Goal: Find specific page/section: Find specific page/section

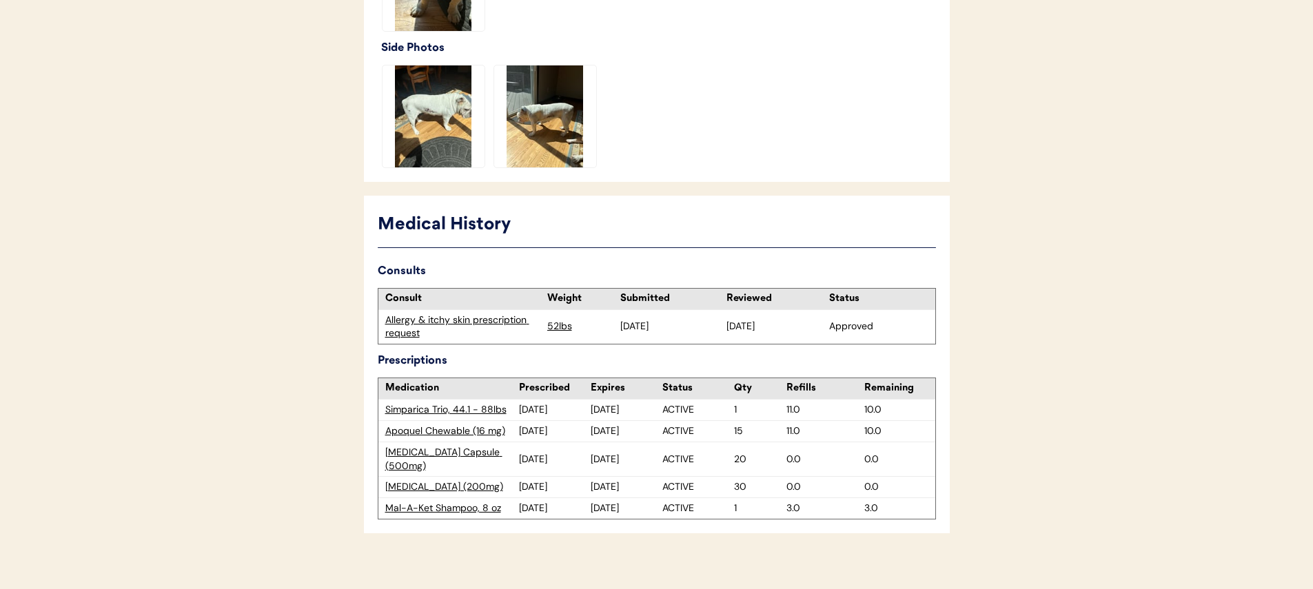
scroll to position [704, 0]
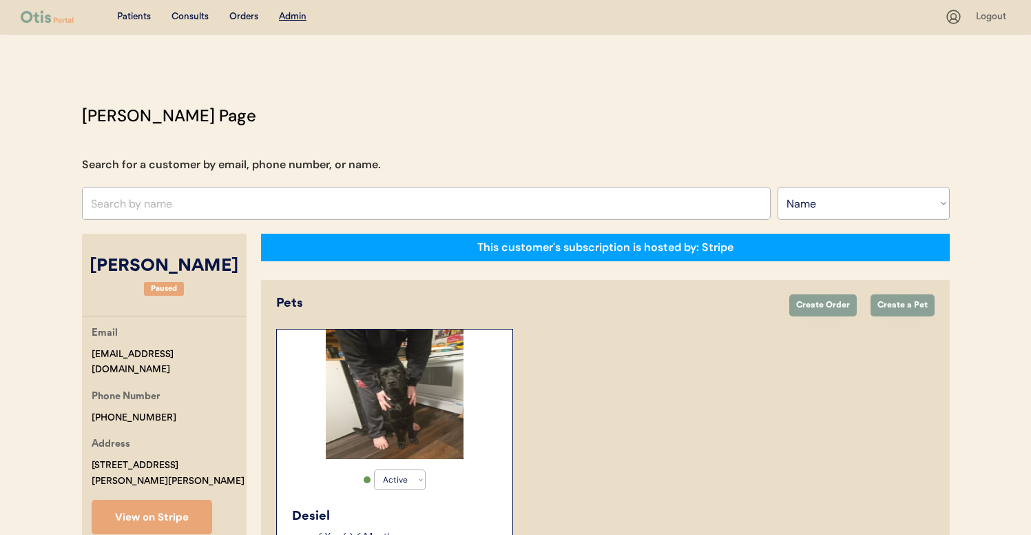
select select ""Name""
select select "true"
click at [342, 207] on input "text" at bounding box center [426, 203] width 689 height 33
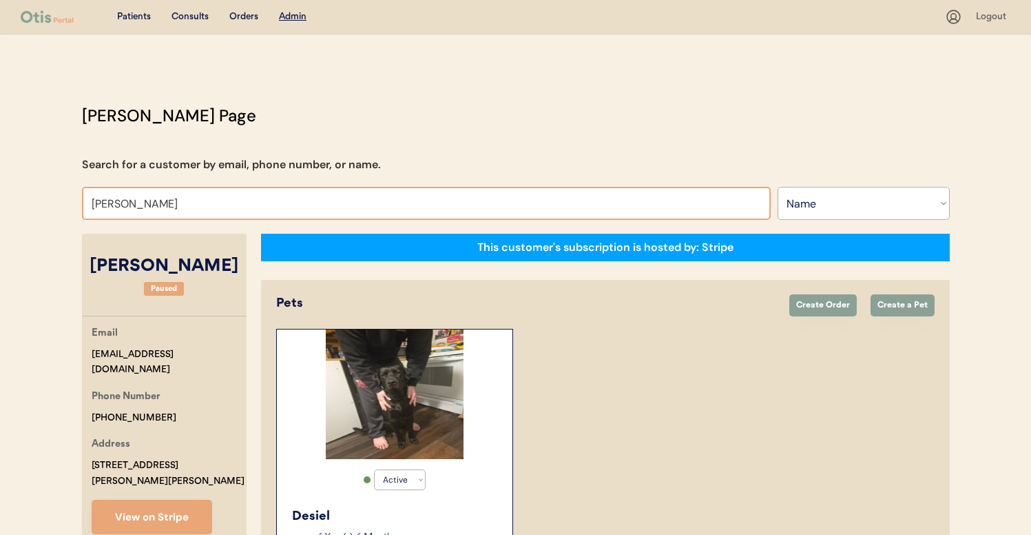
type input "[PERSON_NAME]"
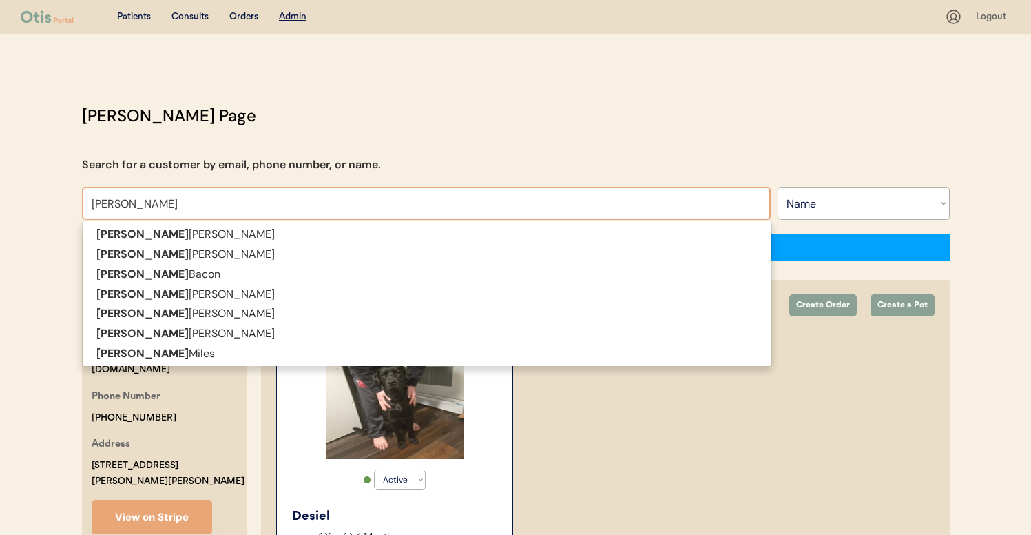
type input "AMY"
type input "AMY Parker"
type input "AMY M"
type input "AMY Miles"
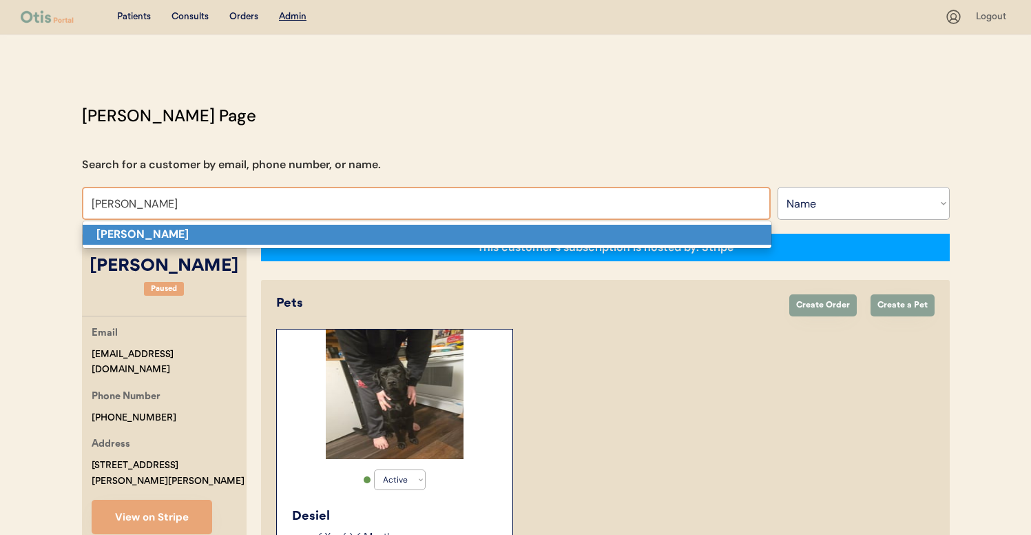
click at [321, 233] on p "Amy Miles" at bounding box center [427, 235] width 689 height 20
type input "Amy Miles"
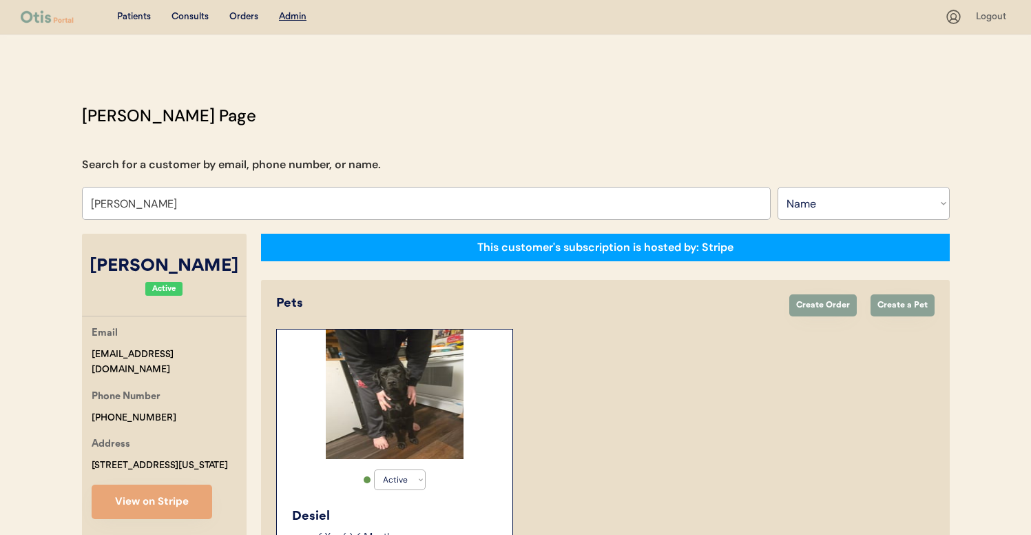
select select "true"
select select "false"
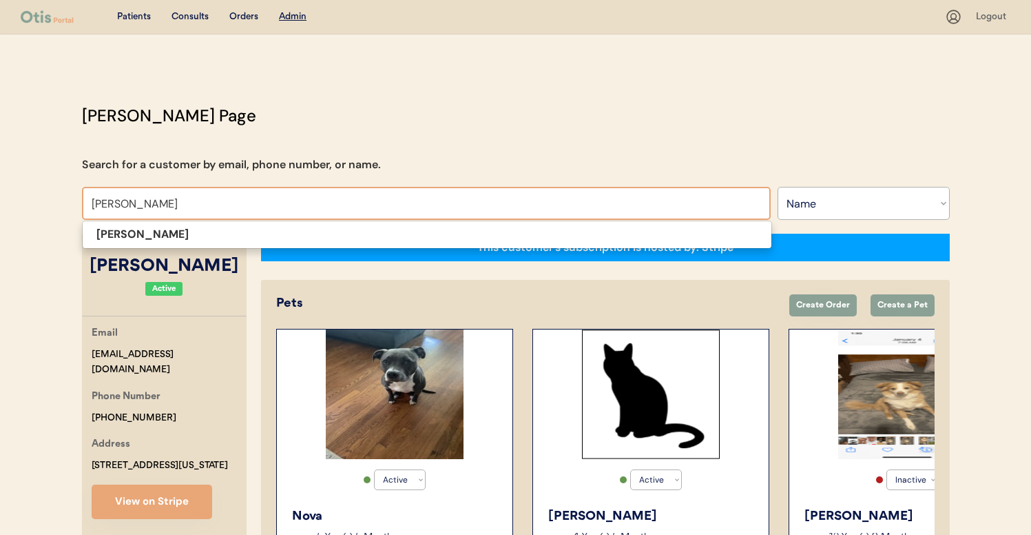
type input "ANGIE REED"
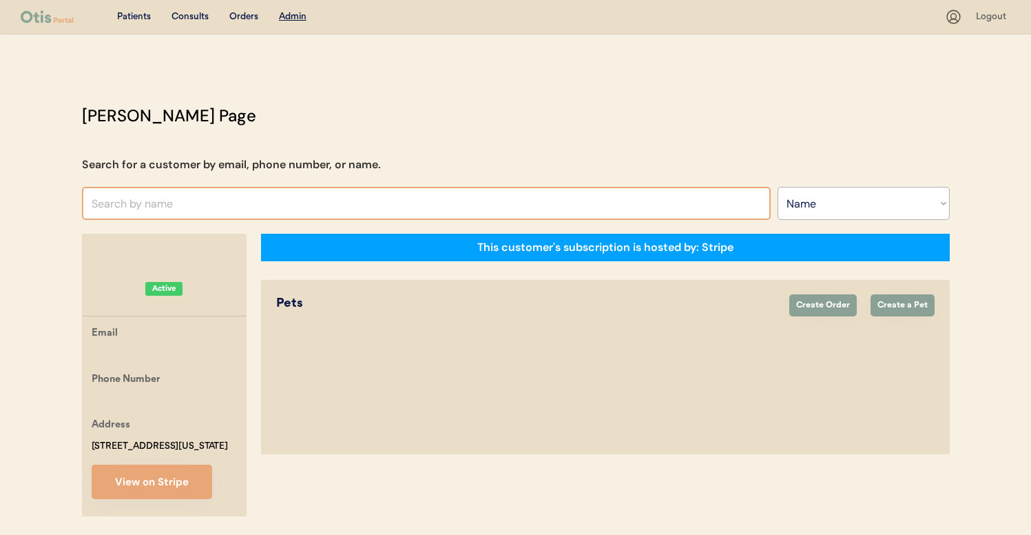
click at [277, 204] on input "text" at bounding box center [426, 203] width 689 height 33
type input "AN"
type input "ANtonio Brown"
type input "ANG"
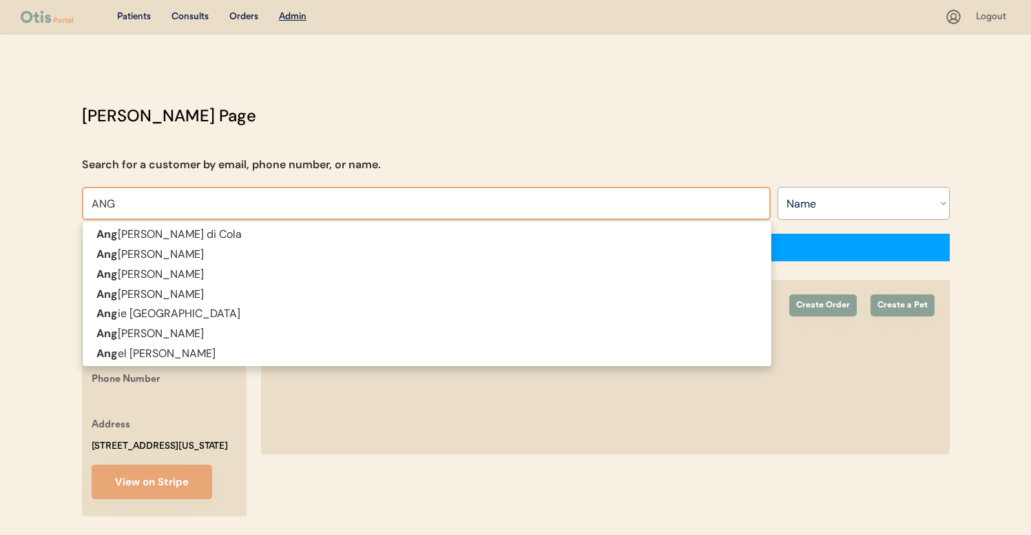
type input "ANGela Schiano di Cola"
type input "ANGI"
type input "ANGIe Santiago"
type input "ANGIE"
type input "ANGIE Santiago"
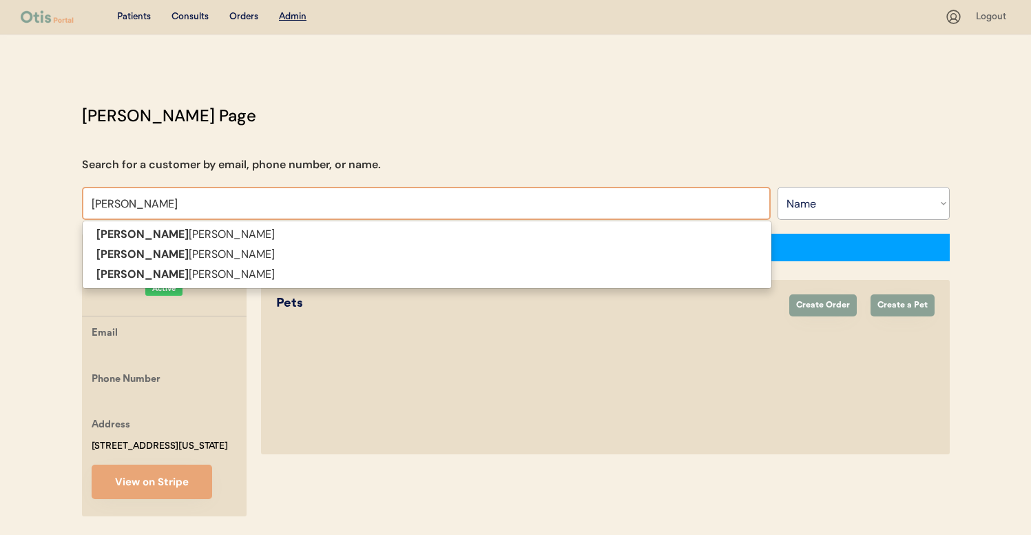
type input "ANGIE"
type input "ANGIE R"
type input "ANGIE Reed"
type input "ANGIE RE"
type input "ANGIE REed"
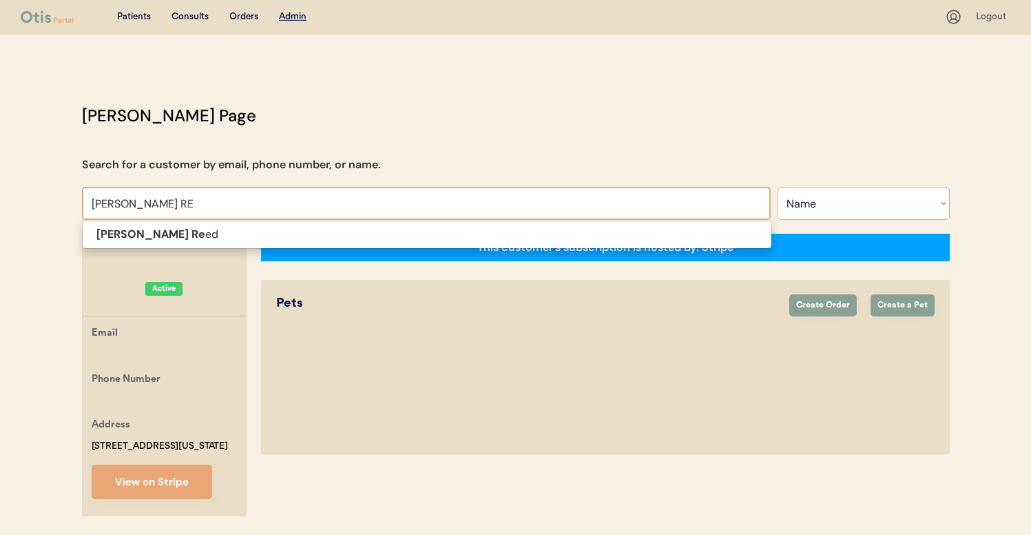
type input "ANGIE REE"
type input "ANGIE REEd"
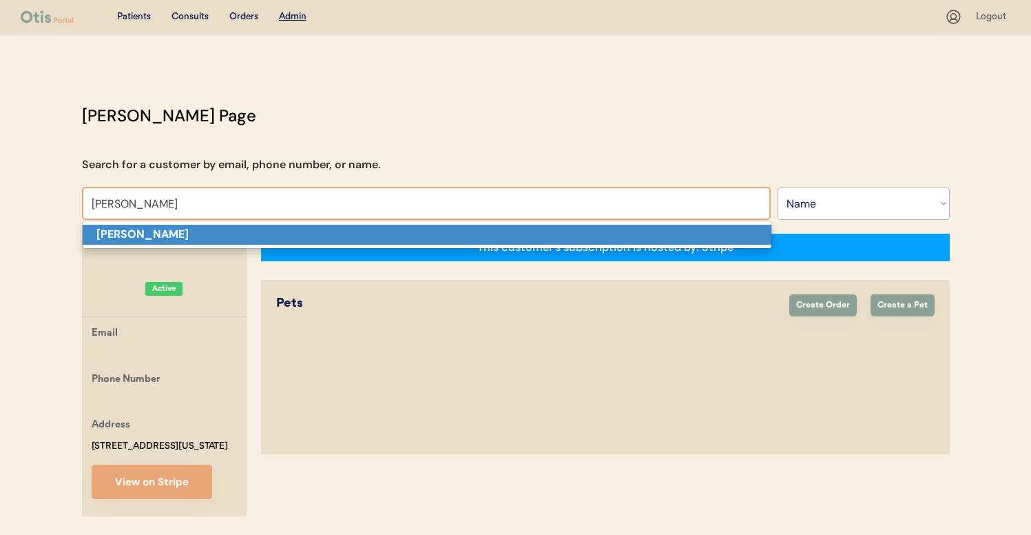
click at [274, 238] on p "[PERSON_NAME]" at bounding box center [427, 235] width 689 height 20
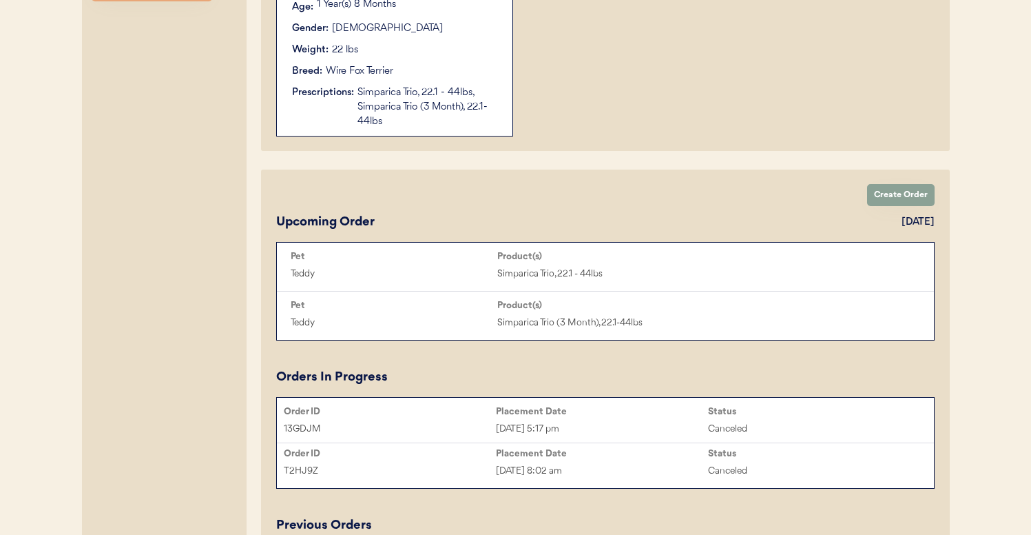
scroll to position [535, 0]
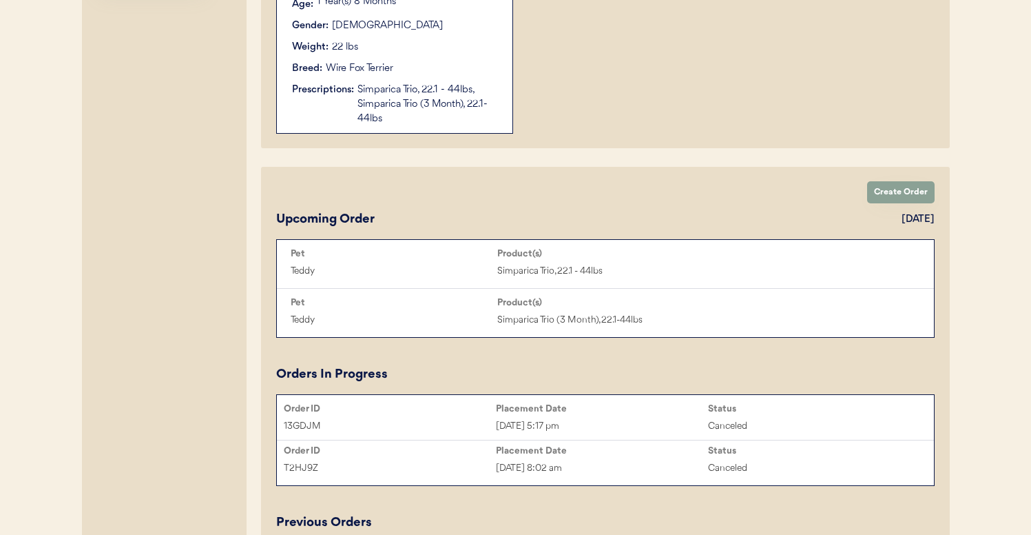
type input "[PERSON_NAME]"
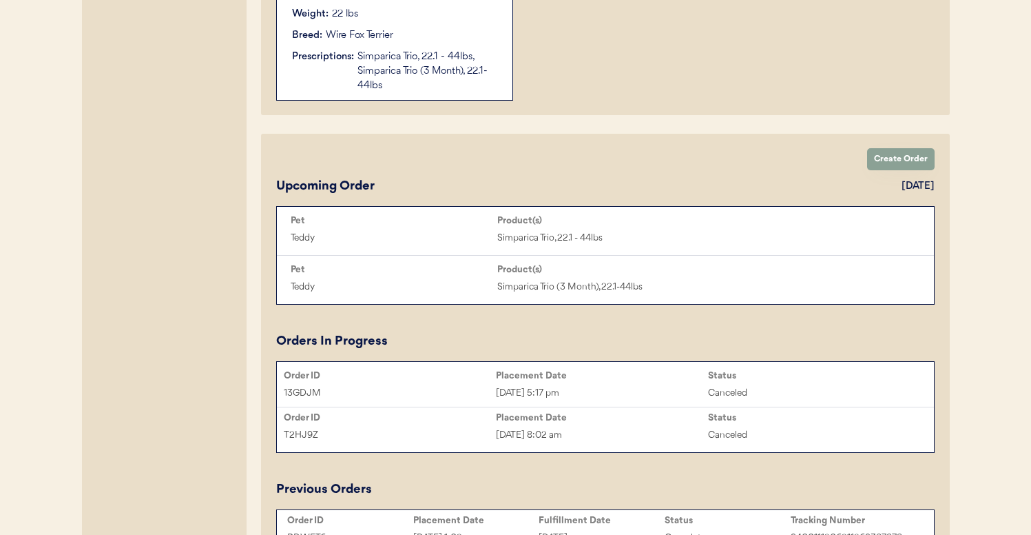
scroll to position [393, 0]
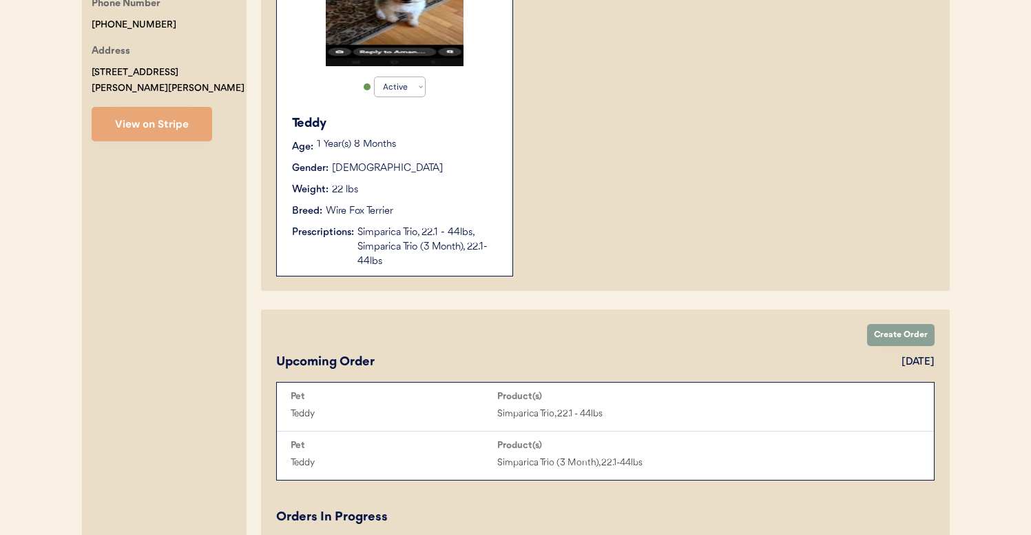
click at [463, 252] on div "Simparica Trio, 22.1 - 44lbs, Simparica Trio (3 Month), 22.1-44lbs" at bounding box center [428, 246] width 141 height 43
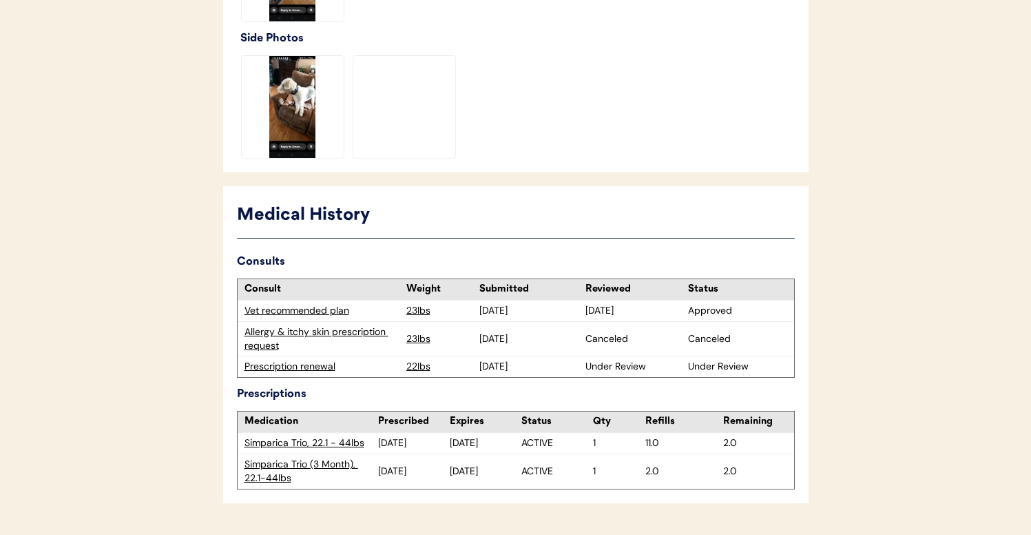
scroll to position [565, 0]
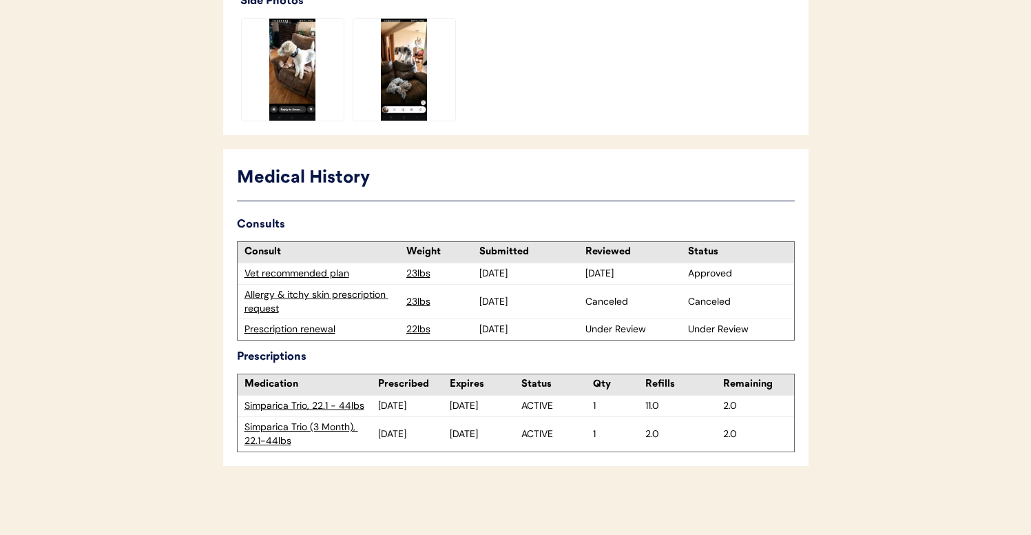
click at [302, 327] on div "Prescription renewal" at bounding box center [322, 329] width 155 height 14
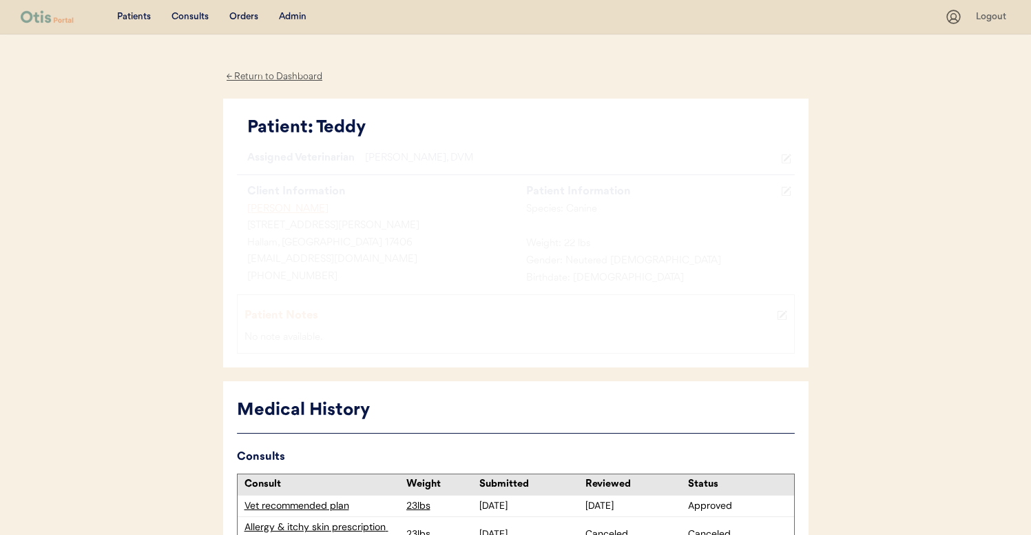
scroll to position [427, 0]
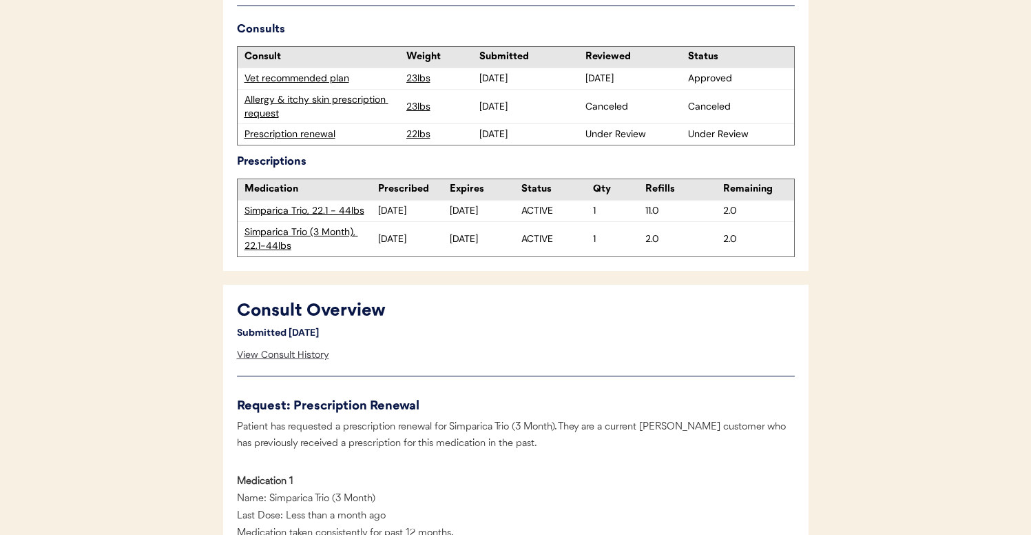
click at [311, 355] on div "View Consult History" at bounding box center [283, 355] width 92 height 28
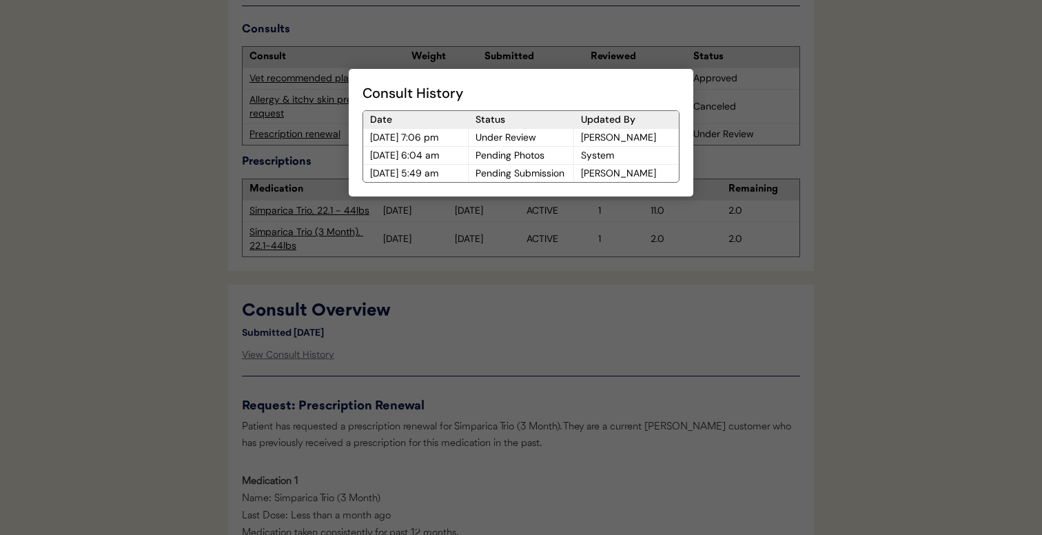
click at [457, 350] on div at bounding box center [521, 267] width 1042 height 535
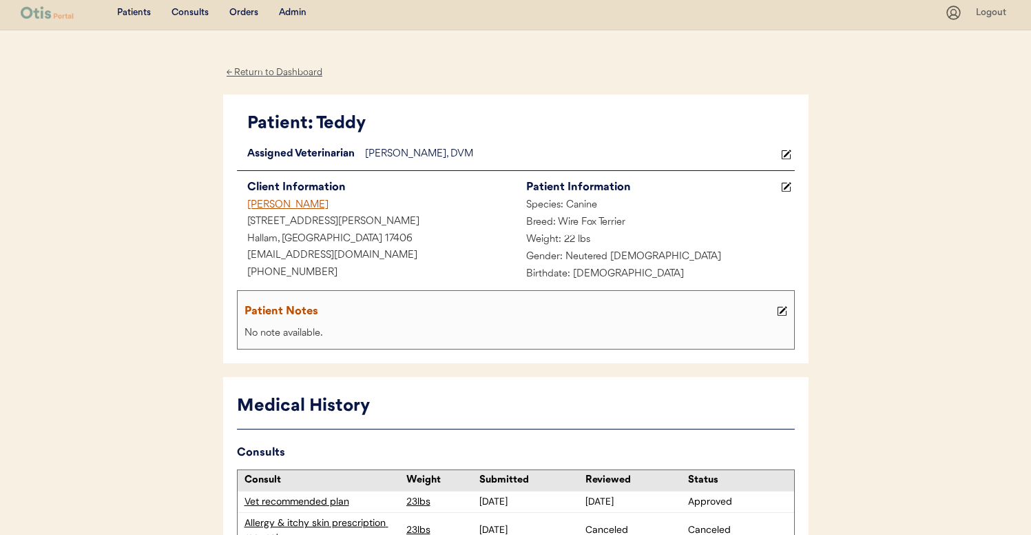
scroll to position [0, 0]
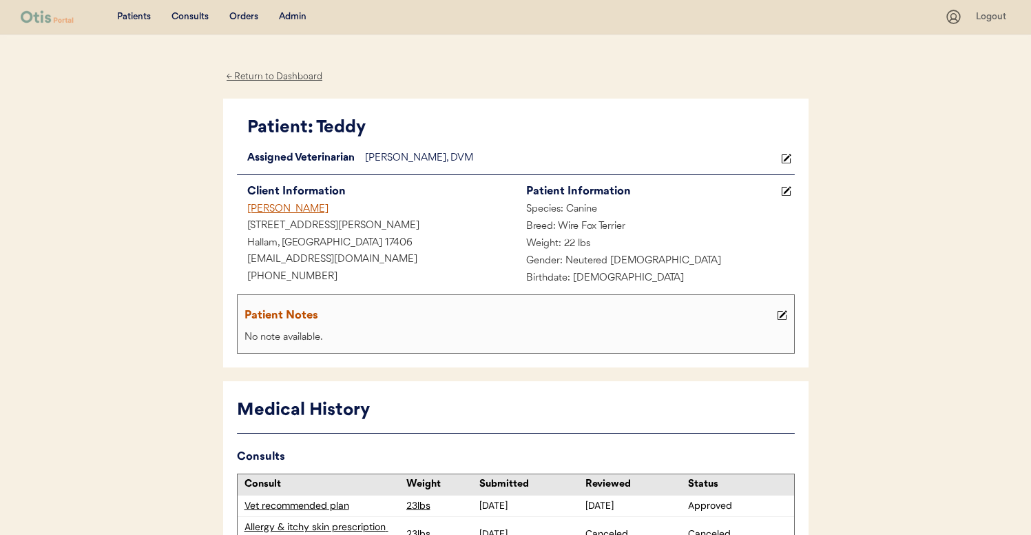
click at [278, 205] on div "[PERSON_NAME]" at bounding box center [376, 209] width 279 height 17
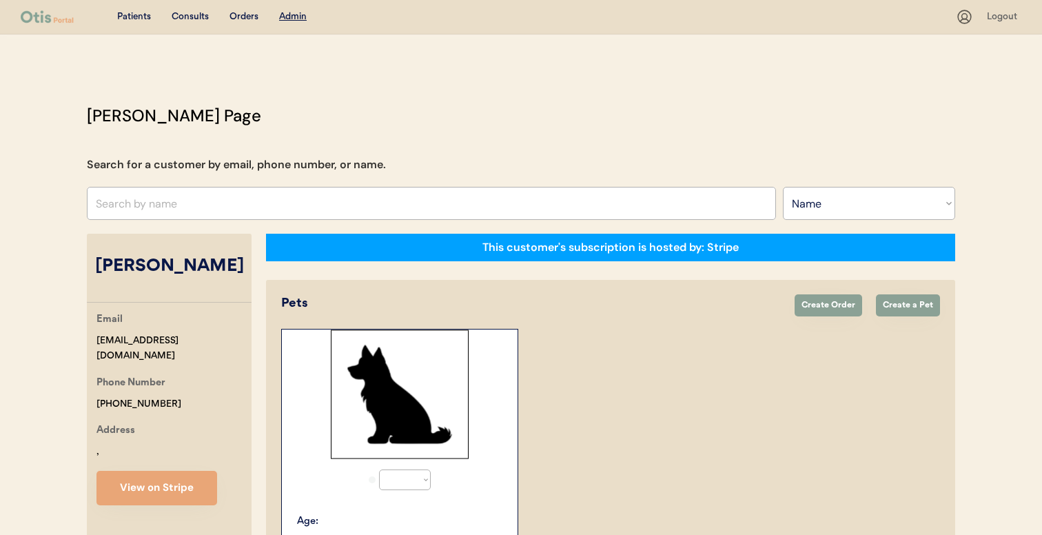
select select ""Name""
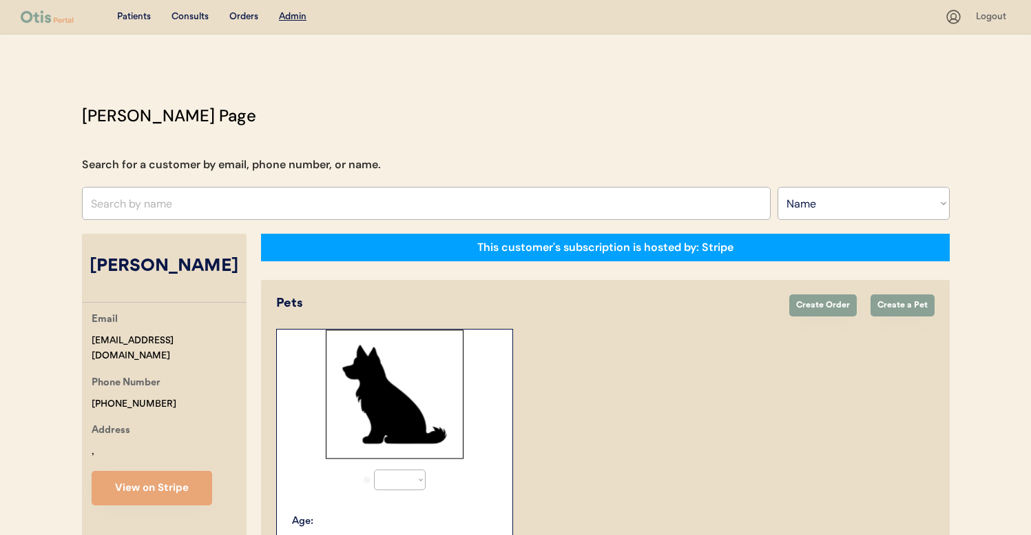
select select "true"
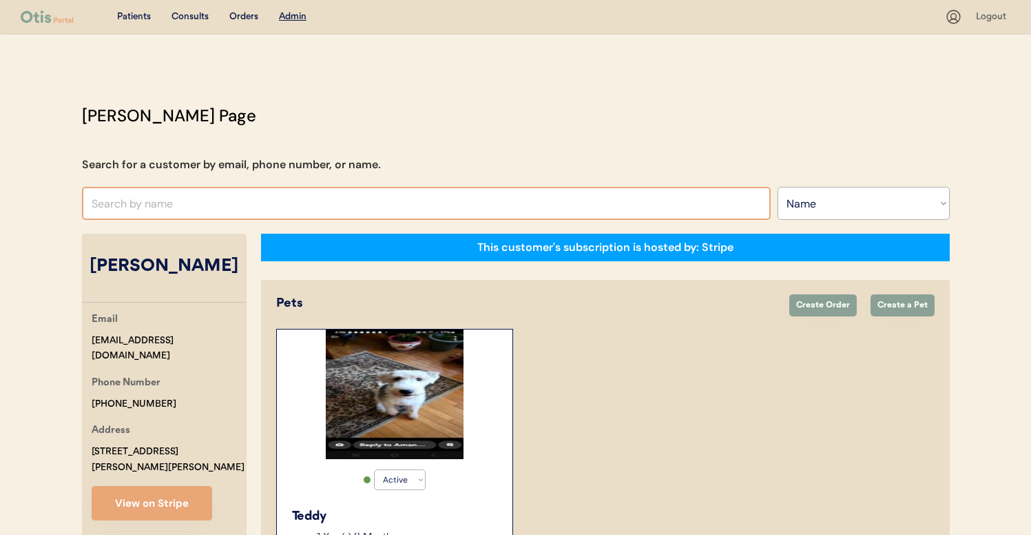
click at [284, 197] on input "text" at bounding box center [426, 203] width 689 height 33
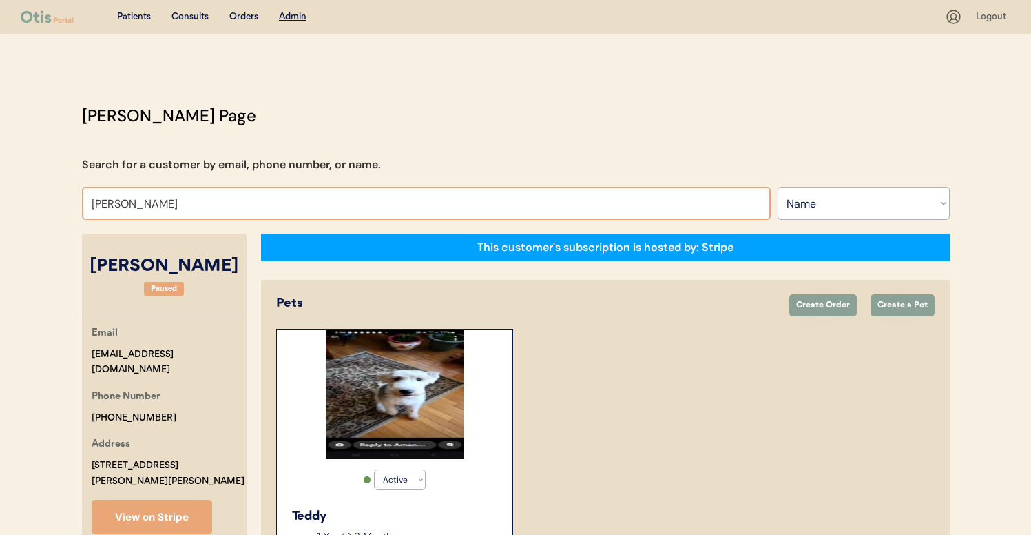
type input "HILDA"
type input "HILDA Henriques"
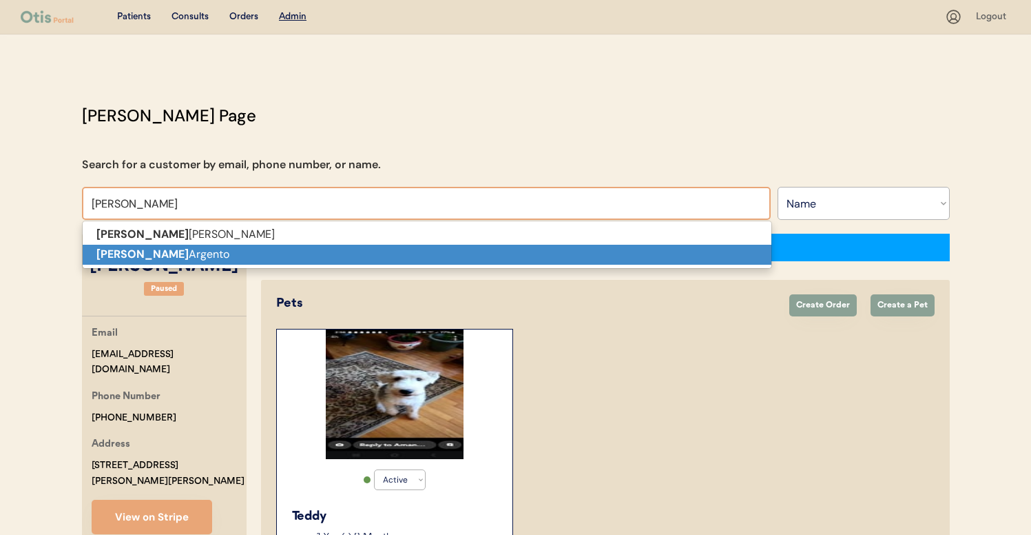
click at [291, 250] on p "Hilda Argento" at bounding box center [427, 255] width 689 height 20
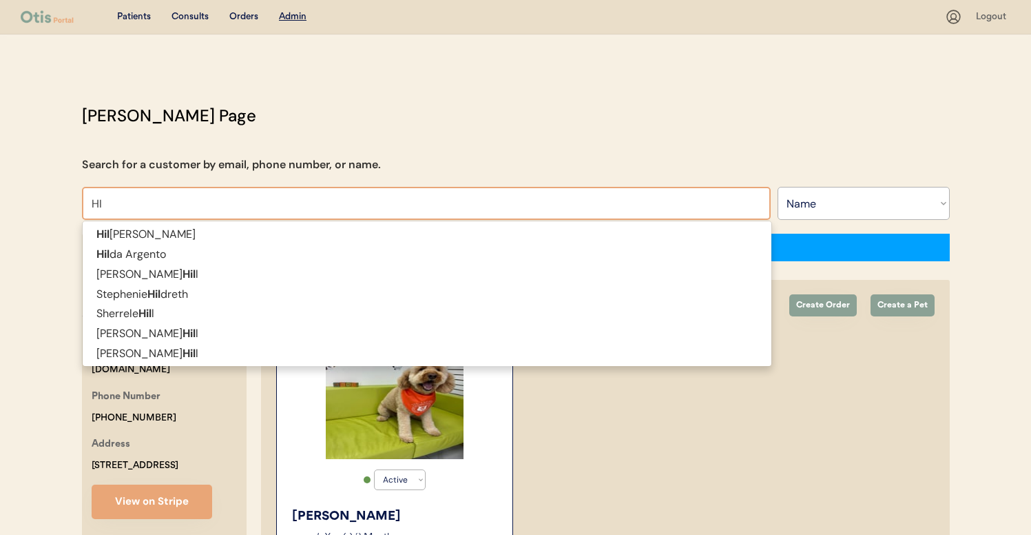
type input "HIL"
type input "HILda Henriques"
type input "HILD"
type input "HILDa Henriques"
type input "HILDA"
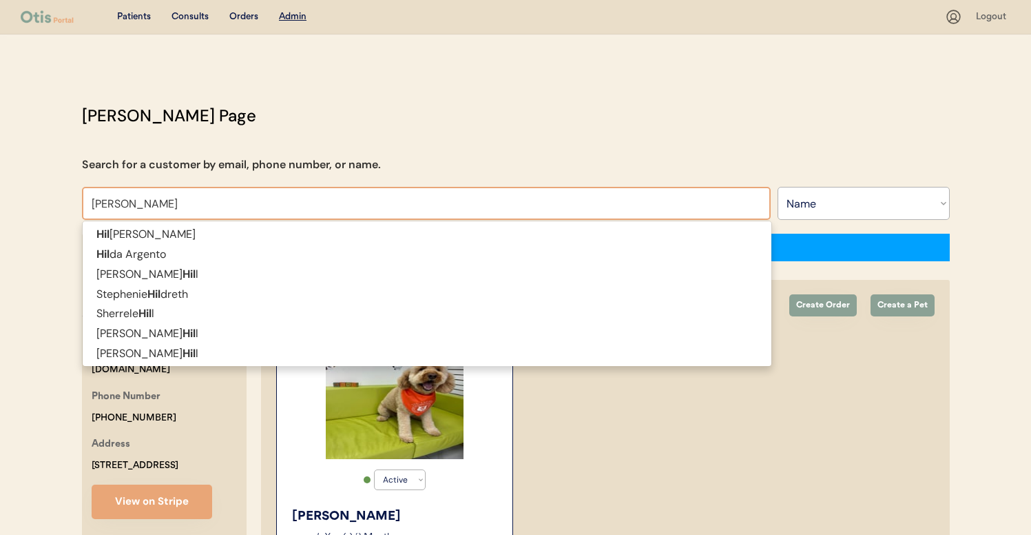
type input "HILDA Henriques"
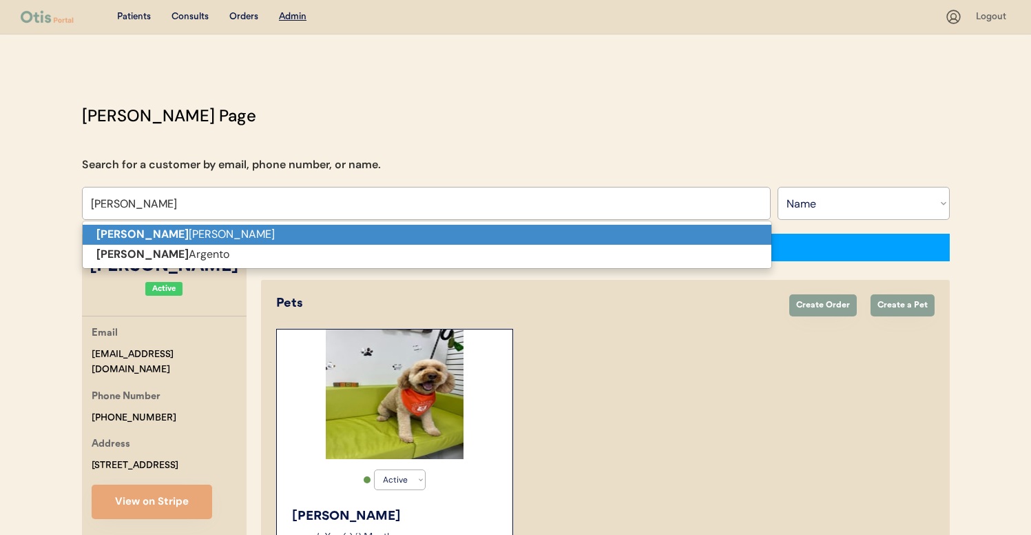
click at [308, 229] on p "Hilda Henriques" at bounding box center [427, 235] width 689 height 20
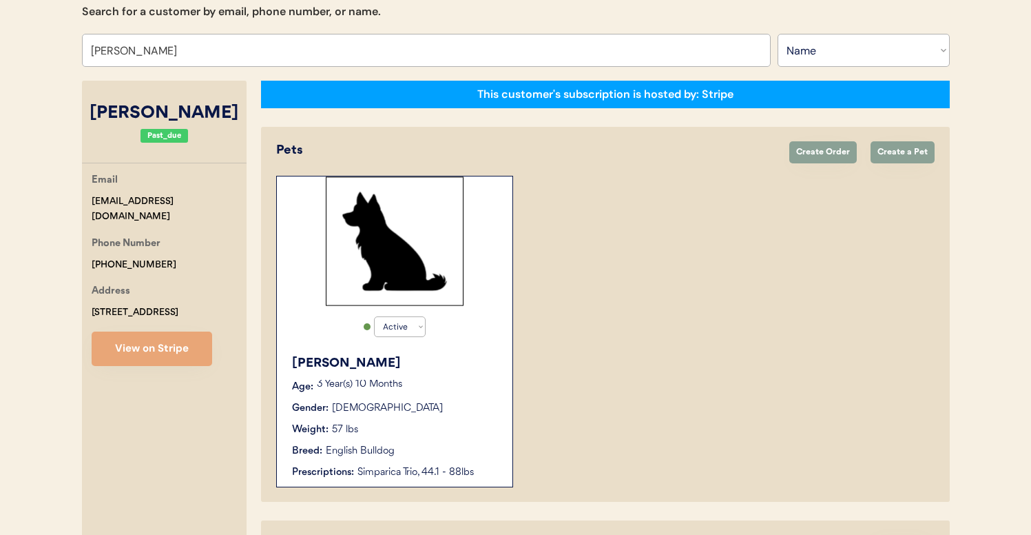
scroll to position [214, 0]
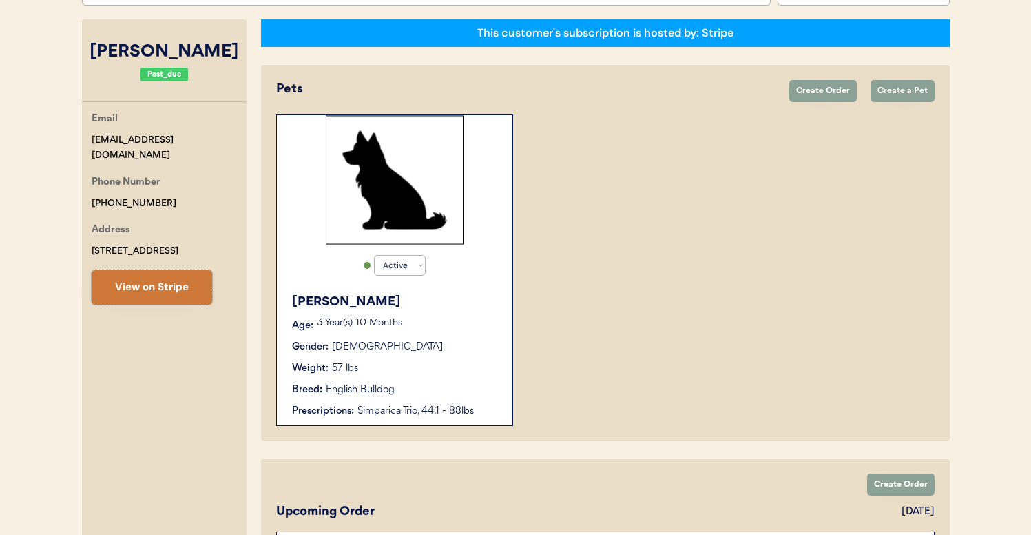
click at [200, 295] on button "View on Stripe" at bounding box center [152, 287] width 121 height 34
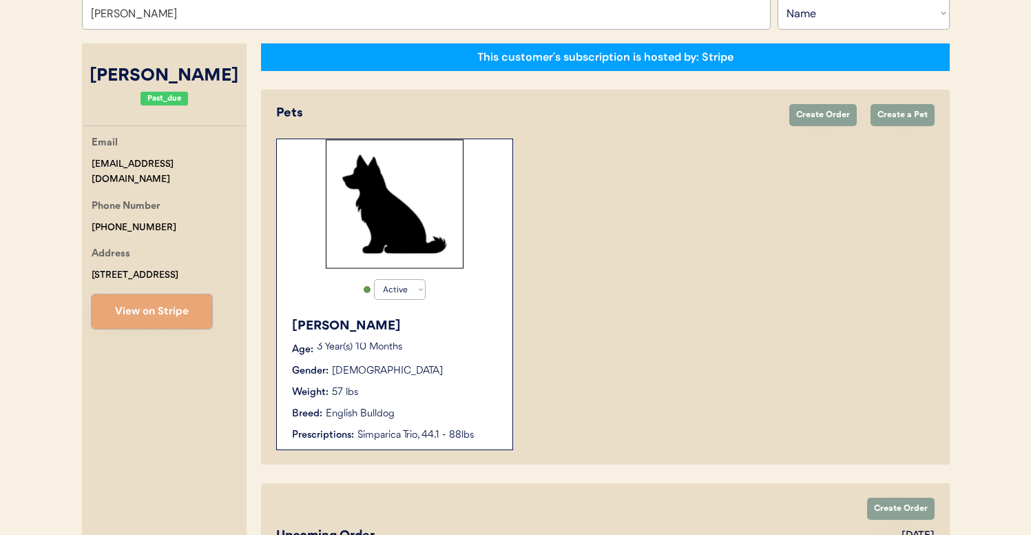
scroll to position [189, 0]
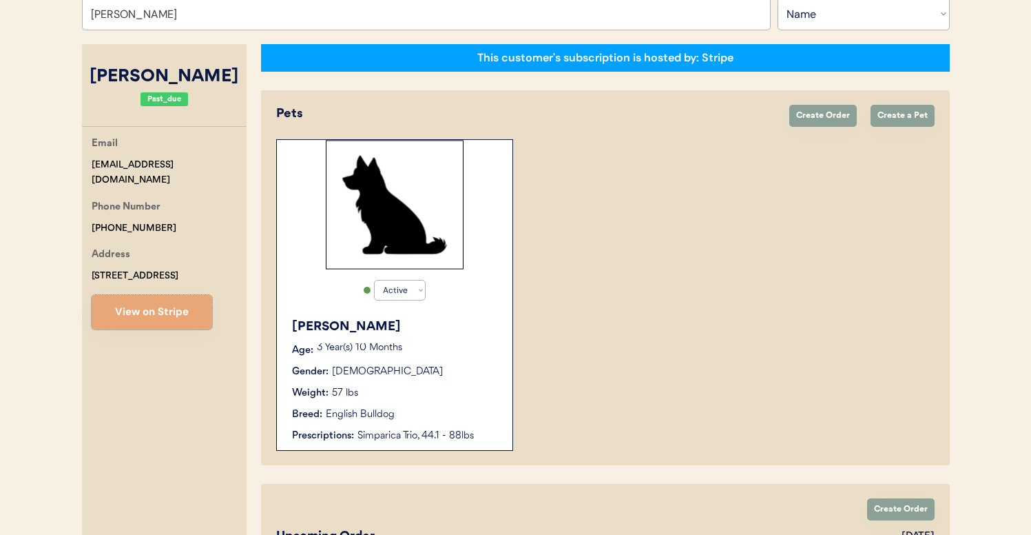
click at [240, 21] on input "Hilda Henriques" at bounding box center [426, 13] width 689 height 33
type input "JESSICA VI"
type input "JESSICA VIncent"
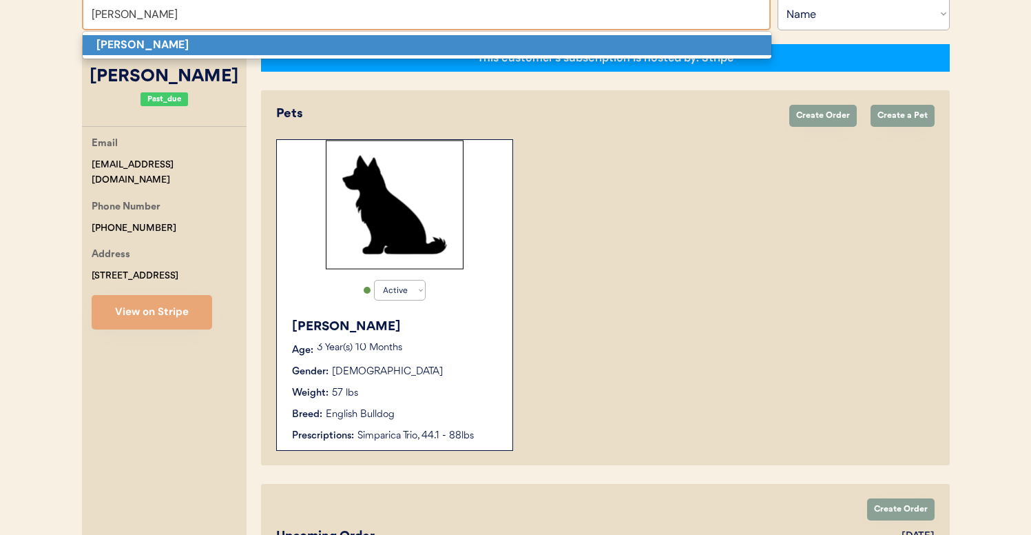
click at [230, 45] on p "Jessica Vincent" at bounding box center [427, 45] width 689 height 20
type input "Jessica Vincent"
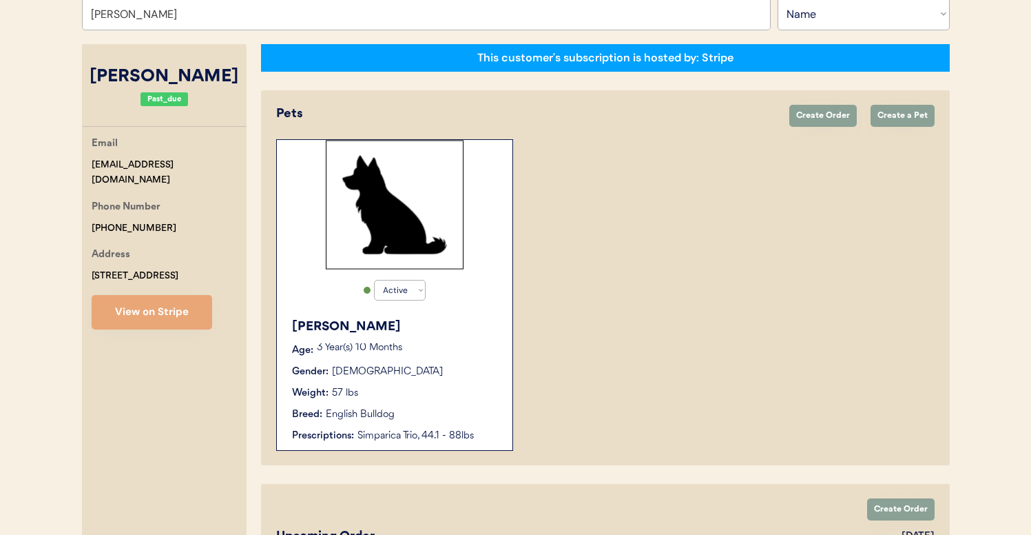
select select "true"
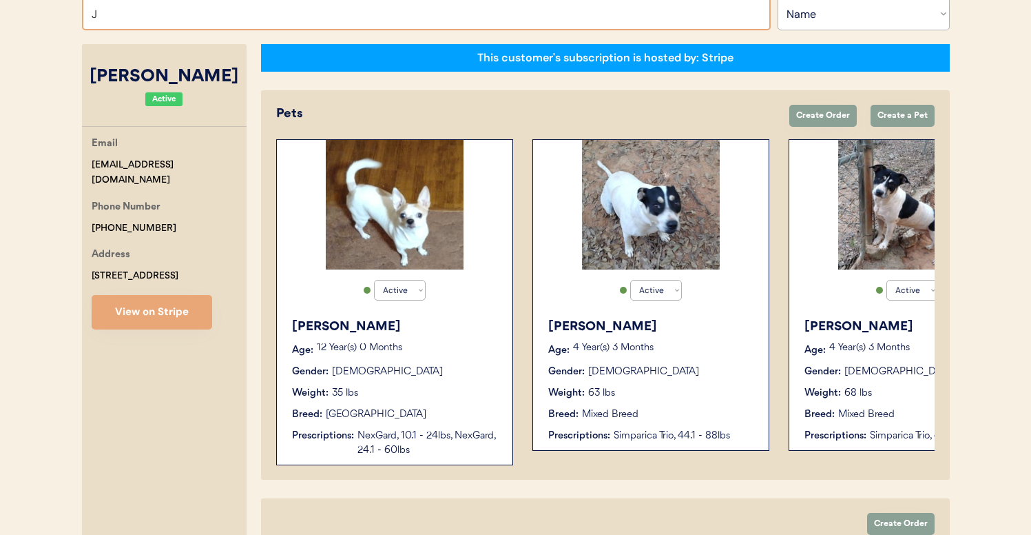
type input "JE"
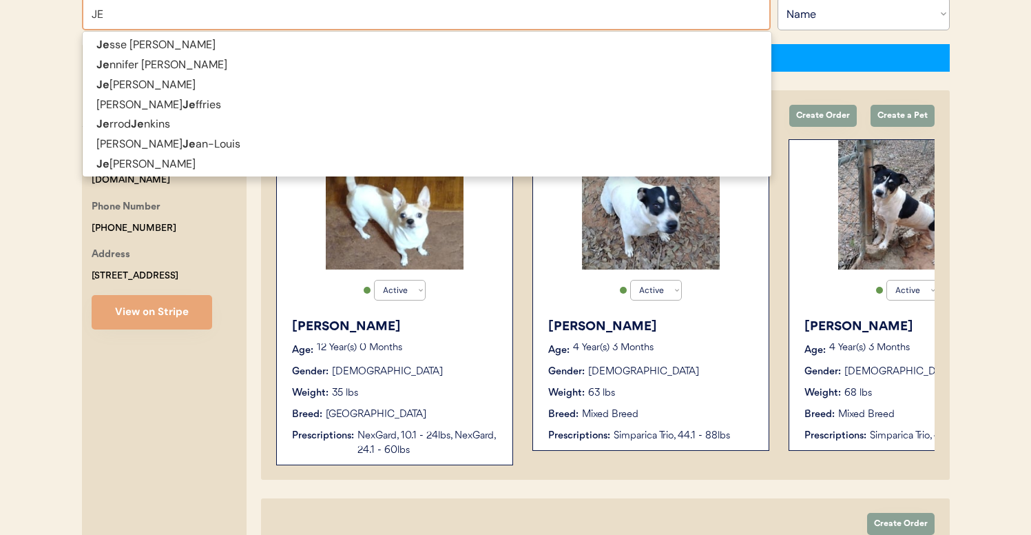
type input "JEsse Wilcox"
type input "JES"
type input "JESse Wilcox"
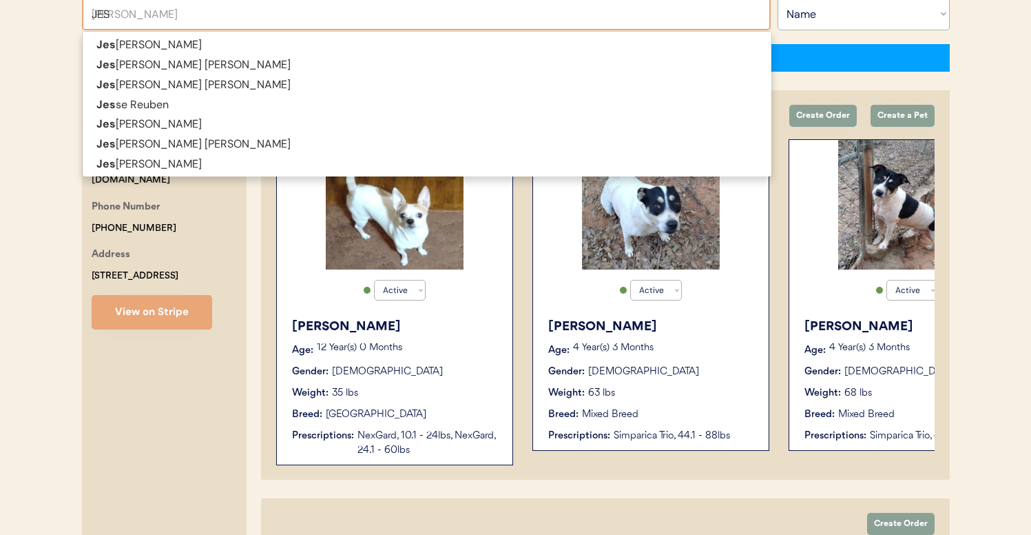
type input "JESS"
type input "JESSe Wilcox"
type input "JESSI"
type input "JESSIca Swersey"
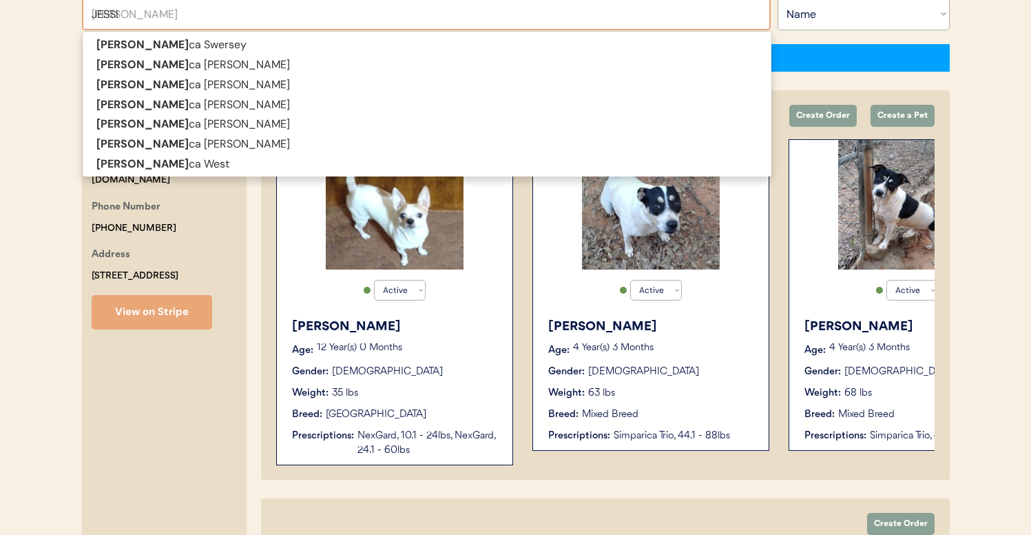
type input "JESSIC"
type input "JESSICa Swersey"
type input "JESSICA"
type input "JESSICA Swersey"
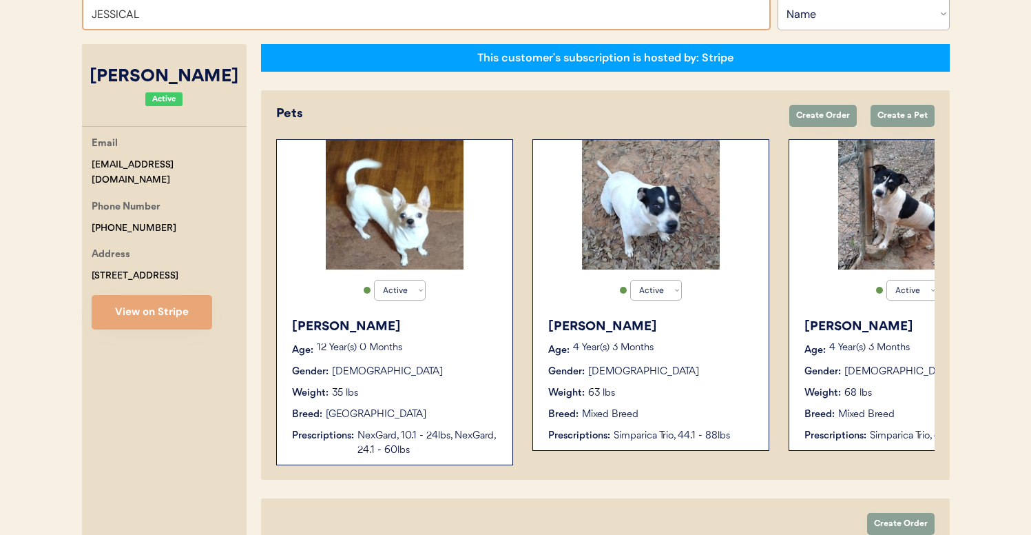
type input "JESSICA"
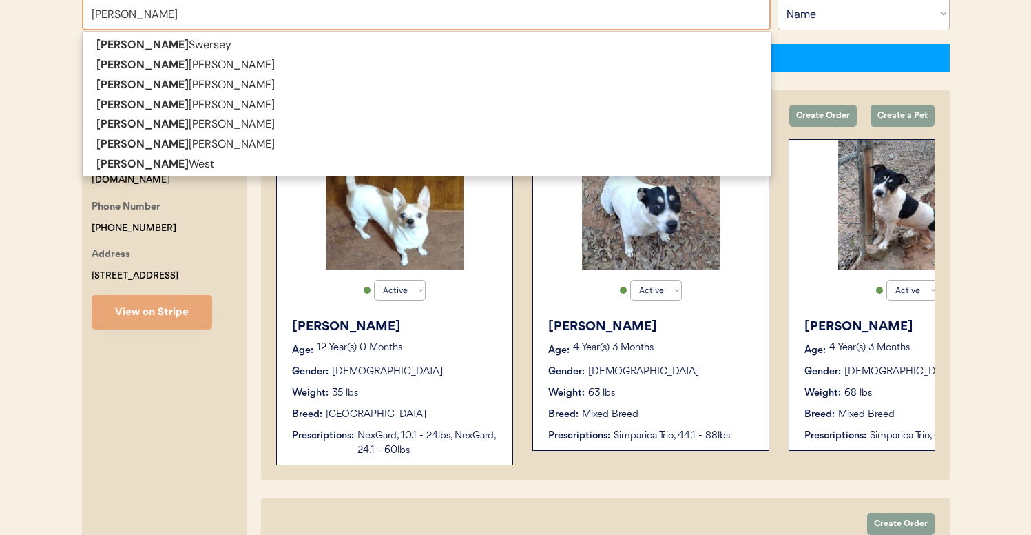
type input "JESSICA Swersey"
type input "JESSICA"
type input "JESSICA CONN"
type input "JESSICA CONNell"
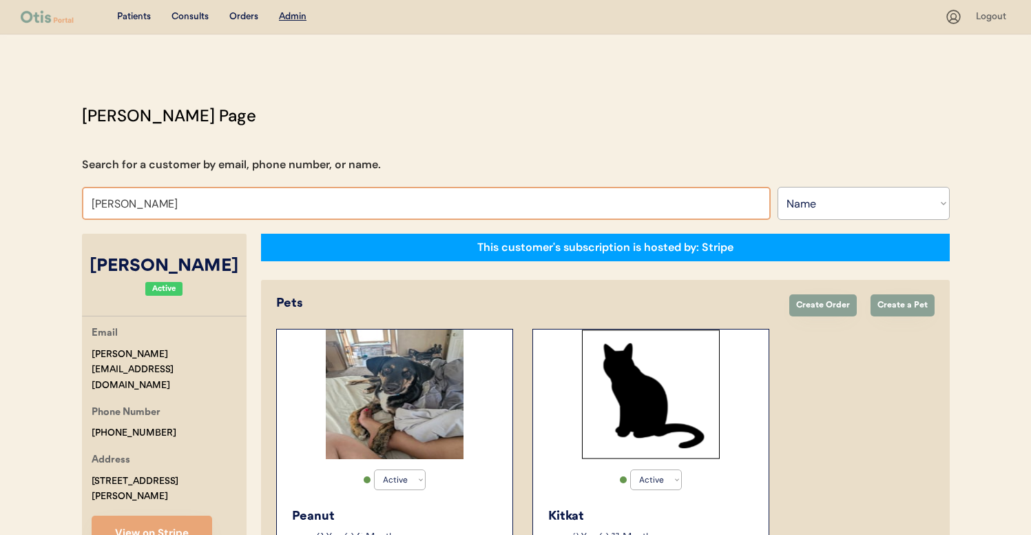
click at [256, 189] on input "Jessica Connell" at bounding box center [426, 203] width 689 height 33
type input "laci gra"
type input "laci graul"
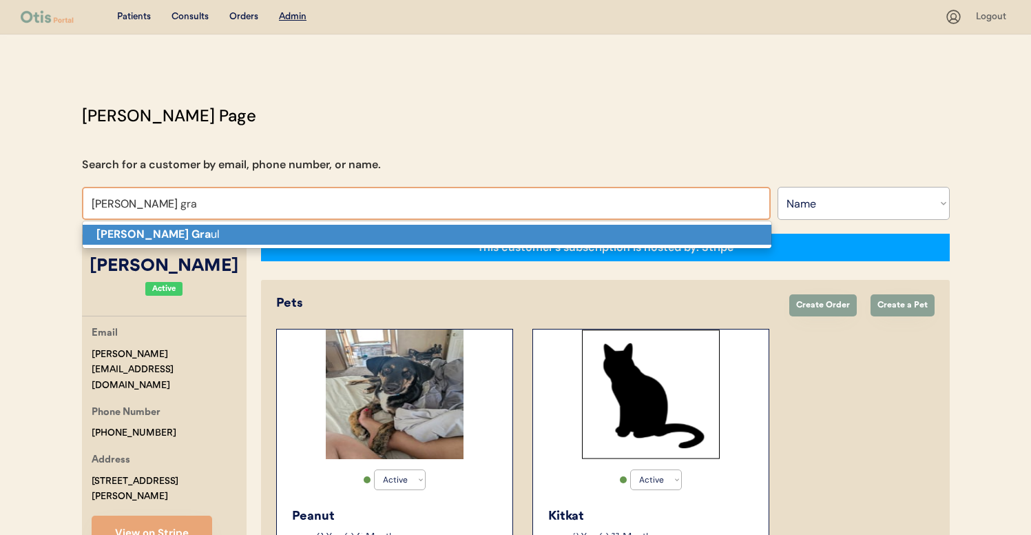
click at [248, 228] on p "Laci Gra ul" at bounding box center [427, 235] width 689 height 20
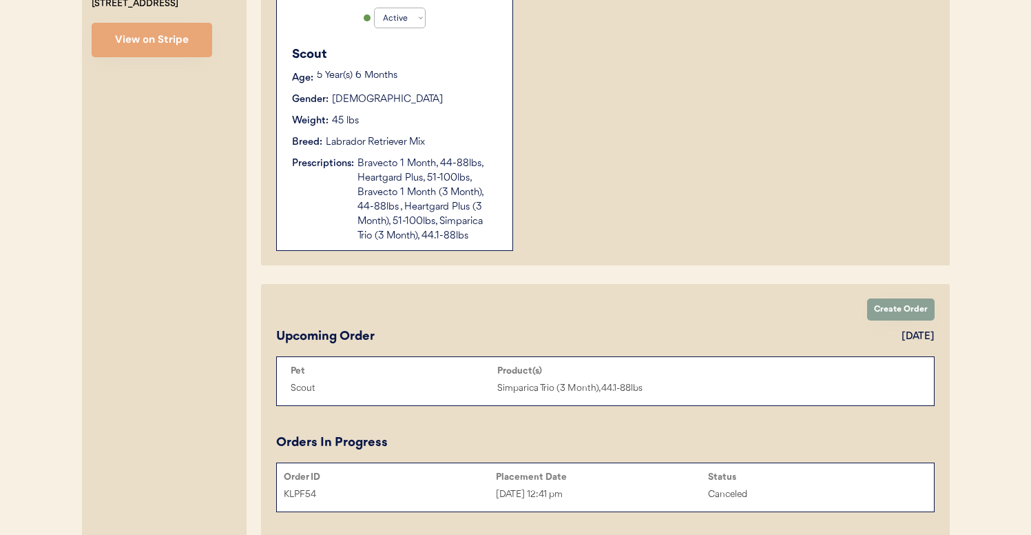
scroll to position [480, 0]
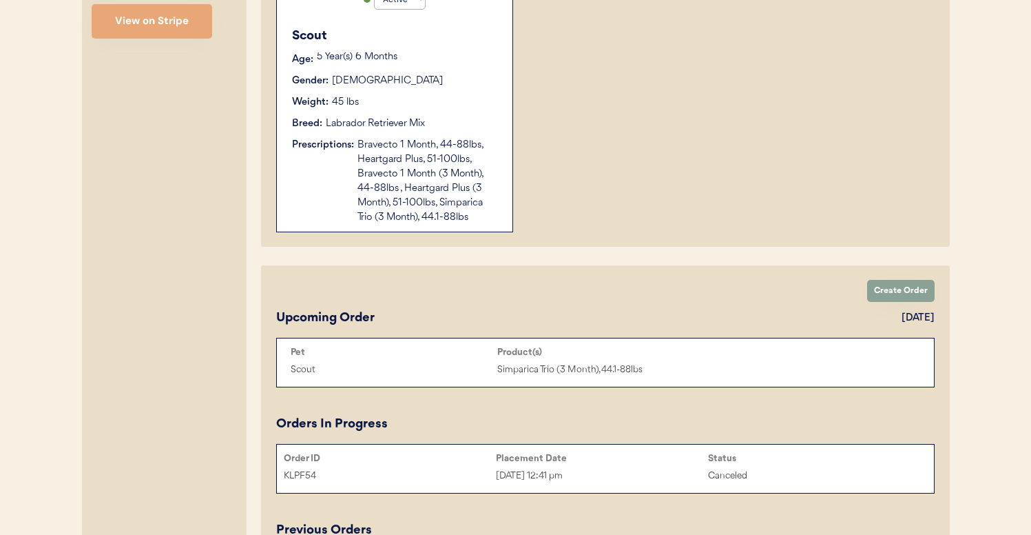
type input "Laci Graul"
